Goal: Task Accomplishment & Management: Complete application form

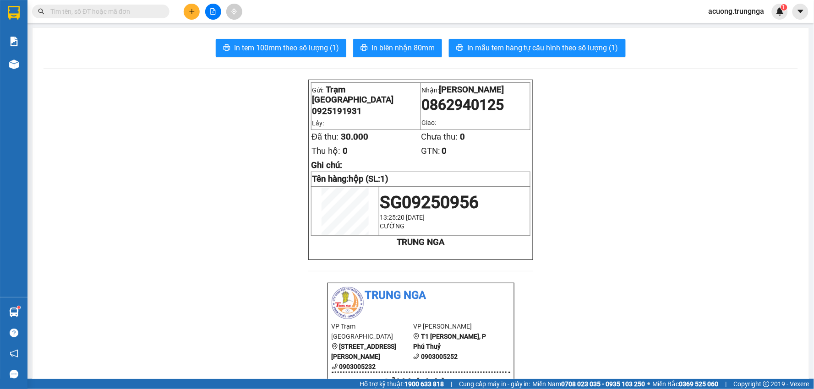
click at [193, 7] on button at bounding box center [192, 12] width 16 height 16
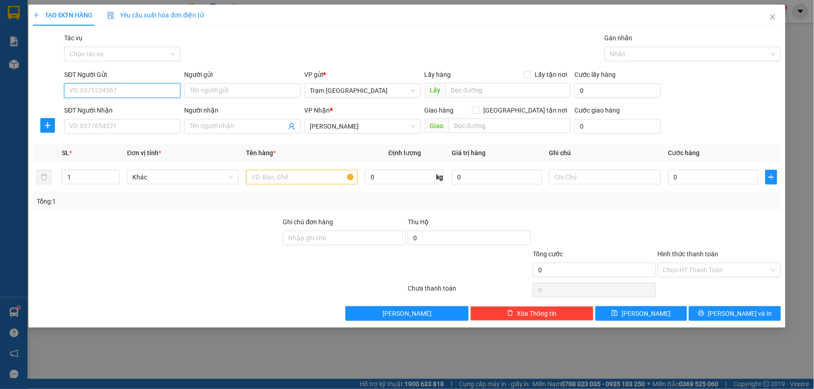
click at [111, 92] on input "SĐT Người Gửi" at bounding box center [122, 90] width 116 height 15
click at [136, 130] on input "SĐT Người Nhận" at bounding box center [122, 126] width 116 height 15
type input "0907345339"
click at [148, 91] on input "SĐT Người Gửi" at bounding box center [122, 90] width 116 height 15
type input "0366291861"
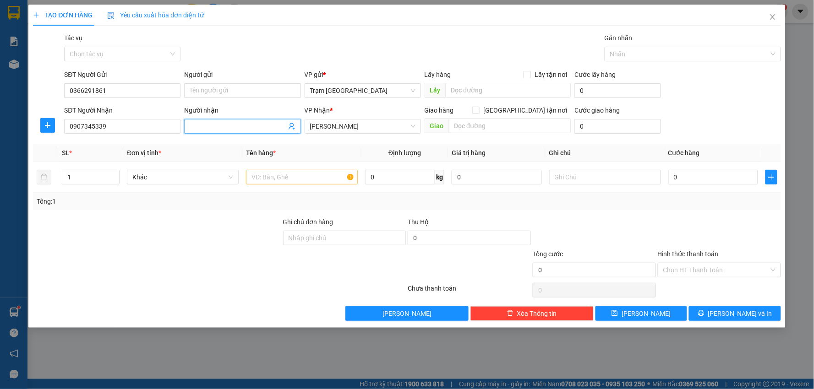
click at [219, 122] on input "Người nhận" at bounding box center [238, 126] width 96 height 10
type input "Mắt kính Á Châu"
click at [262, 180] on input "text" at bounding box center [302, 177] width 112 height 15
type input "hộp"
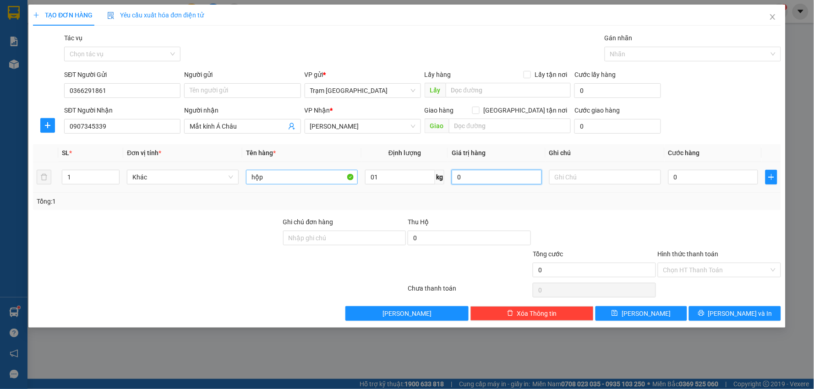
type input "1"
type input "003"
type input "3"
type input "0.030"
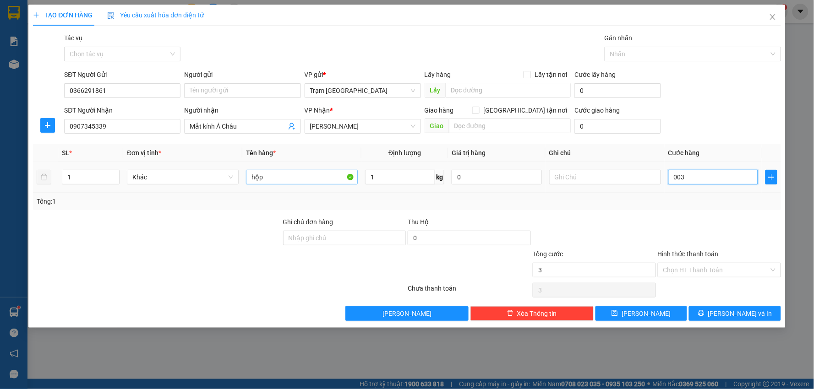
type input "30"
type input "30.000"
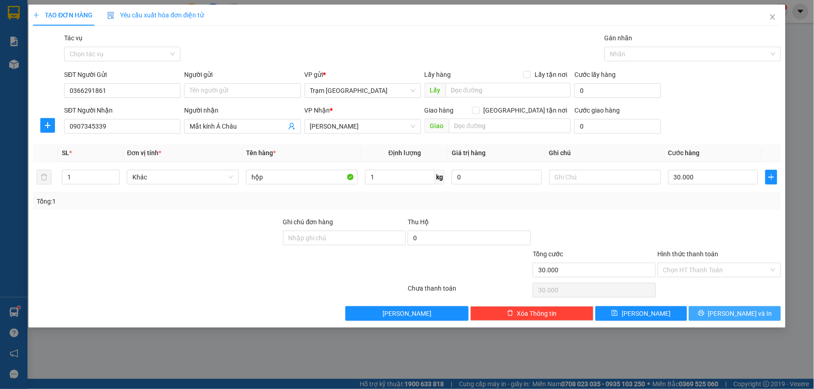
click at [713, 310] on button "[PERSON_NAME] và In" at bounding box center [735, 313] width 92 height 15
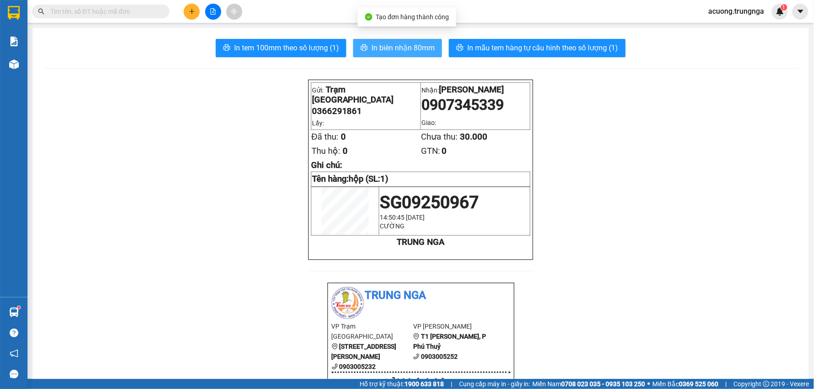
click at [378, 44] on span "In biên nhận 80mm" at bounding box center [403, 47] width 63 height 11
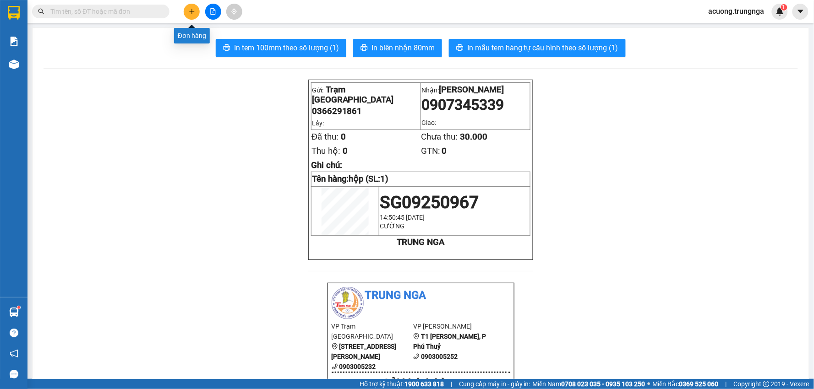
click at [189, 11] on icon "plus" at bounding box center [192, 11] width 6 height 6
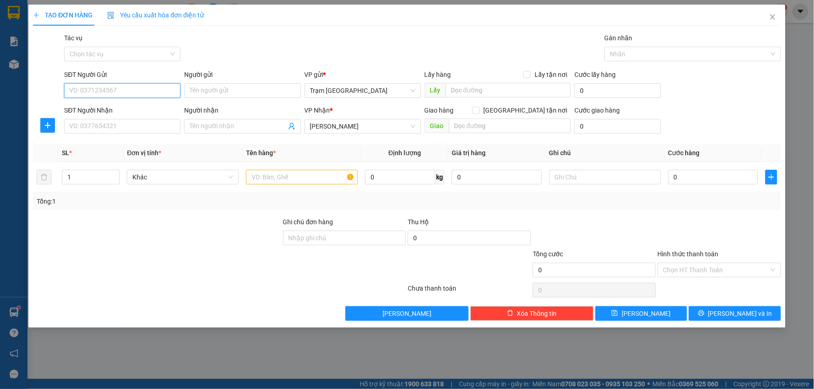
click at [135, 88] on input "SĐT Người Gửi" at bounding box center [122, 90] width 116 height 15
type input "0932166320"
type input "70.000"
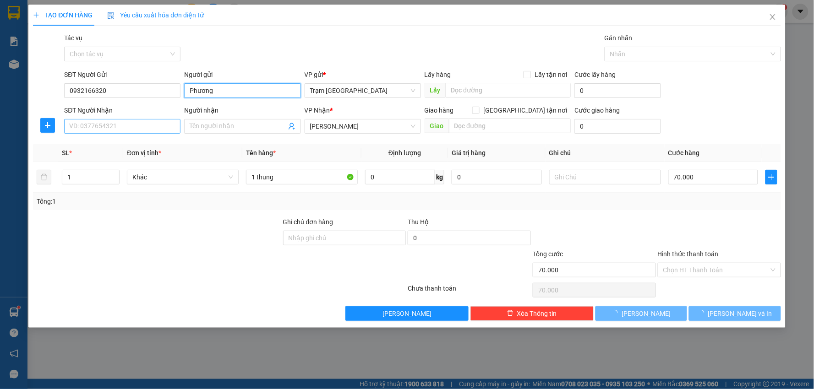
type input "Phương"
click at [117, 125] on input "SĐT Người Nhận" at bounding box center [122, 126] width 116 height 15
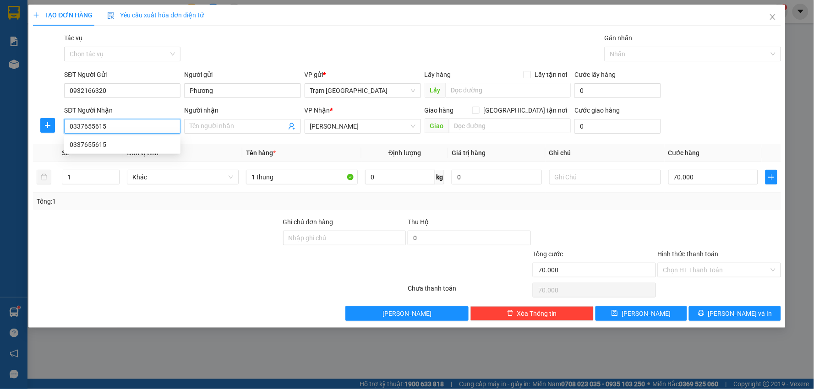
type input "0337655615"
type input "km28"
type input "Thiện"
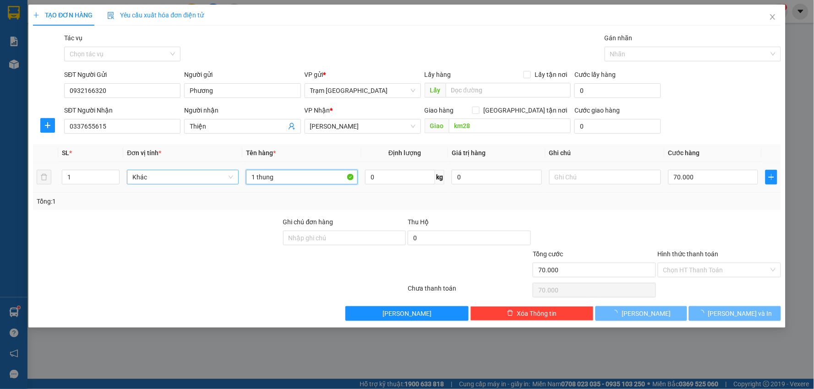
drag, startPoint x: 299, startPoint y: 179, endPoint x: 167, endPoint y: 179, distance: 132.4
click at [167, 179] on tr "1 Khác 1 thung 0 kg 0 70.000" at bounding box center [407, 177] width 748 height 31
type input "thùng"
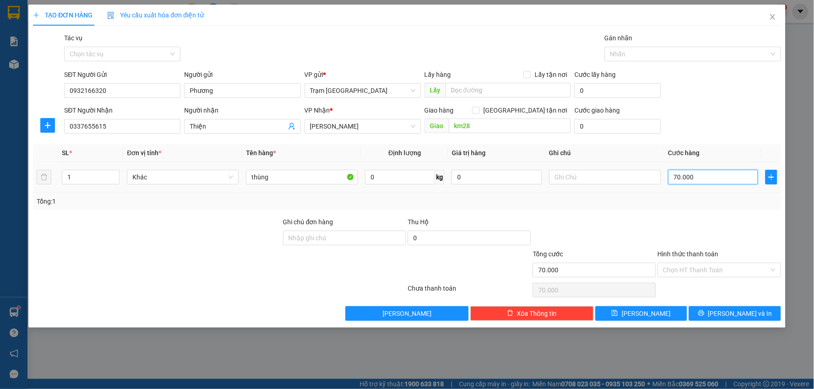
click at [716, 177] on input "70.000" at bounding box center [713, 177] width 90 height 15
click at [727, 317] on span "[PERSON_NAME] và In" at bounding box center [740, 314] width 64 height 10
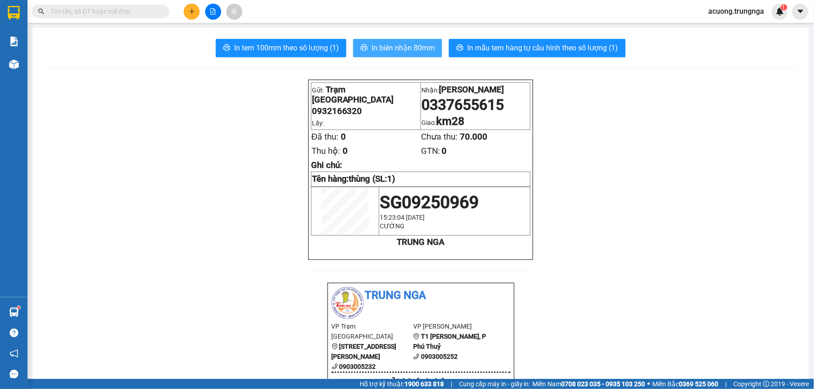
click at [394, 44] on span "In biên nhận 80mm" at bounding box center [403, 47] width 63 height 11
click at [193, 15] on button at bounding box center [192, 12] width 16 height 16
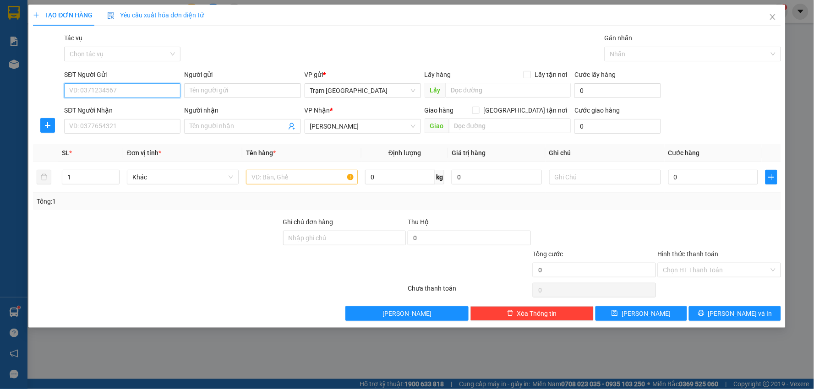
click at [122, 91] on input "SĐT Người Gửi" at bounding box center [122, 90] width 116 height 15
type input "0903682407"
type input "đáng"
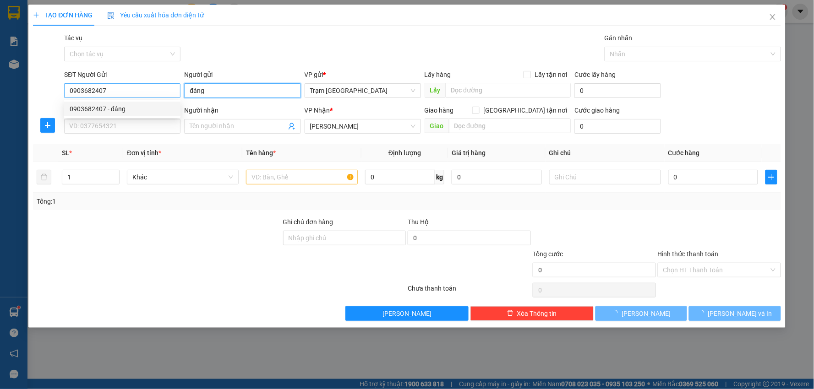
type input "30.000"
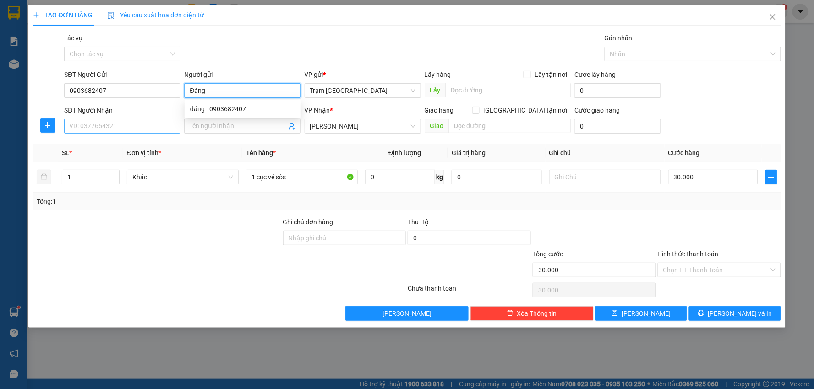
type input "ĐángĐáng"
click at [126, 124] on input "SĐT Người Nhận" at bounding box center [122, 126] width 116 height 15
type input "0913644077"
type input "Dũng"
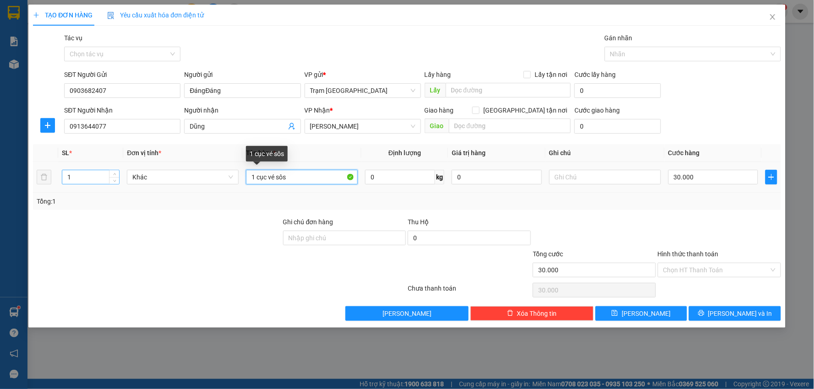
drag, startPoint x: 307, startPoint y: 179, endPoint x: 104, endPoint y: 175, distance: 203.0
click at [104, 175] on tr "1 Khác 1 cục vé sôs 0 kg 0 30.000" at bounding box center [407, 177] width 748 height 31
type input "cục vé số"
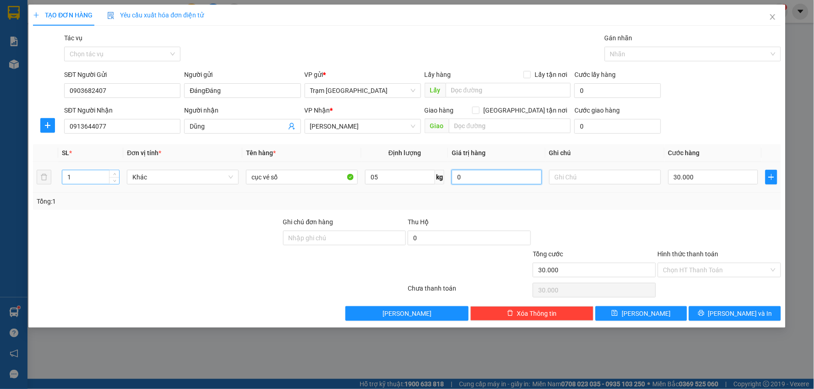
type input "5"
click at [705, 311] on icon "printer" at bounding box center [701, 313] width 6 height 6
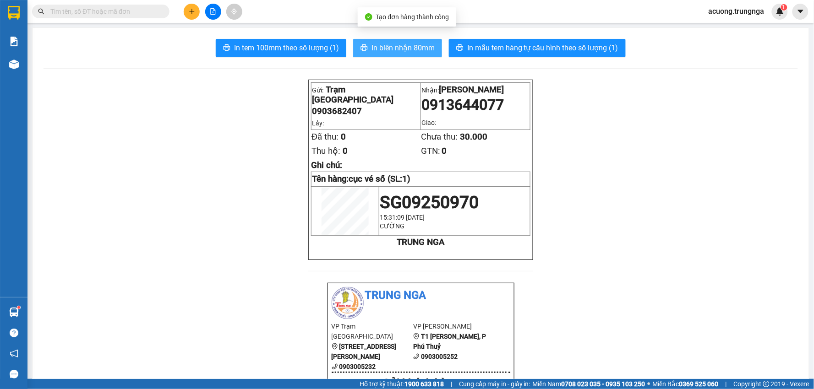
click at [378, 48] on span "In biên nhận 80mm" at bounding box center [403, 47] width 63 height 11
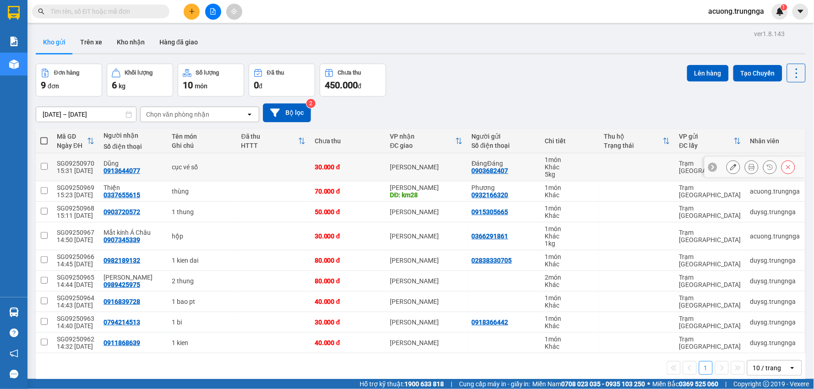
click at [730, 168] on button at bounding box center [733, 167] width 13 height 16
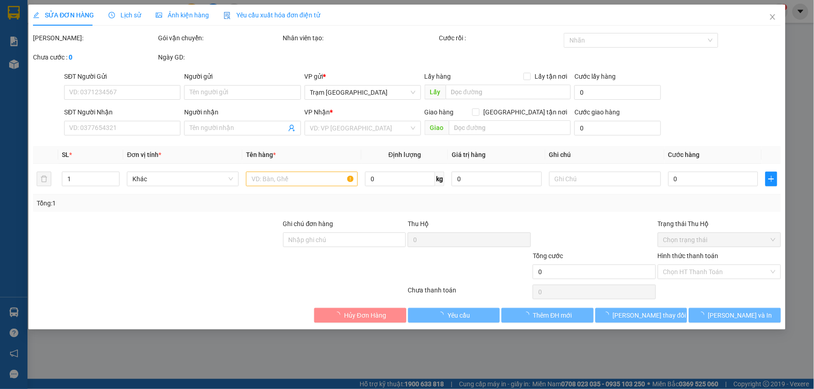
type input "0903682407"
type input "ĐángĐáng"
type input "0913644077"
type input "Dũng"
type input "30.000"
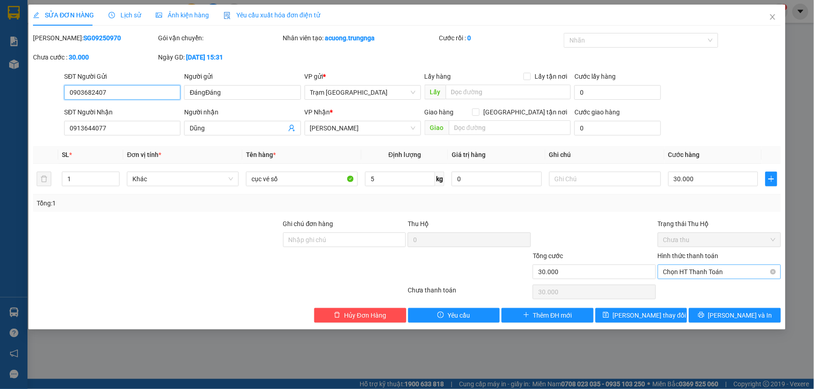
click at [735, 271] on span "Chọn HT Thanh Toán" at bounding box center [719, 272] width 112 height 14
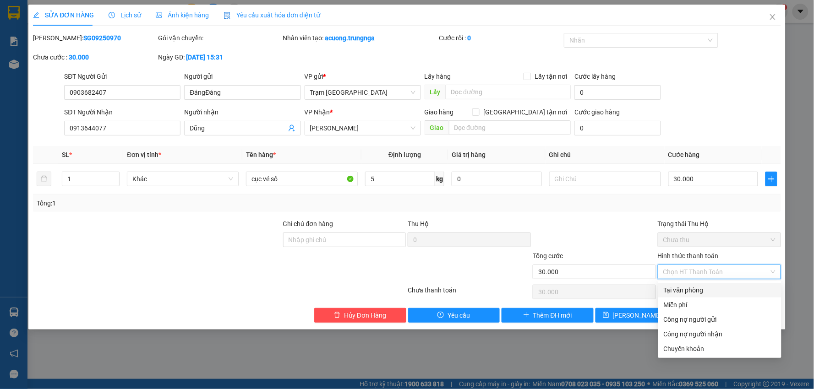
click at [702, 288] on div "Tại văn phòng" at bounding box center [720, 290] width 112 height 10
type input "0"
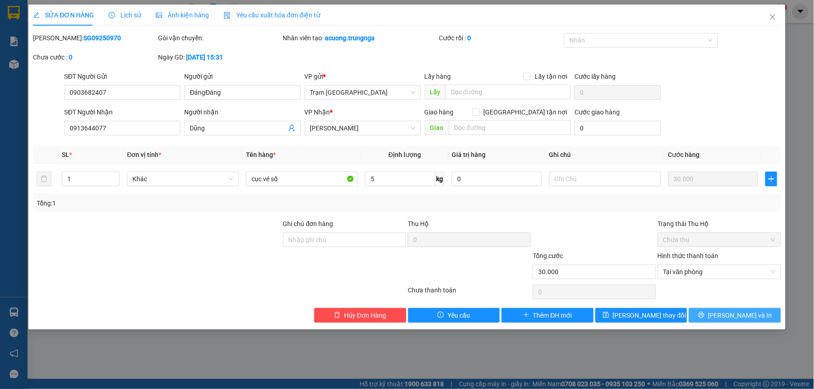
click at [735, 317] on span "[PERSON_NAME] và In" at bounding box center [740, 316] width 64 height 10
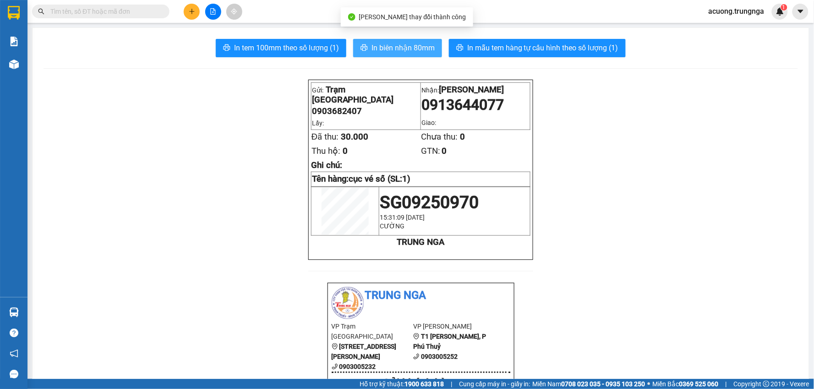
click at [384, 51] on span "In biên nhận 80mm" at bounding box center [403, 47] width 63 height 11
